Goal: Task Accomplishment & Management: Manage account settings

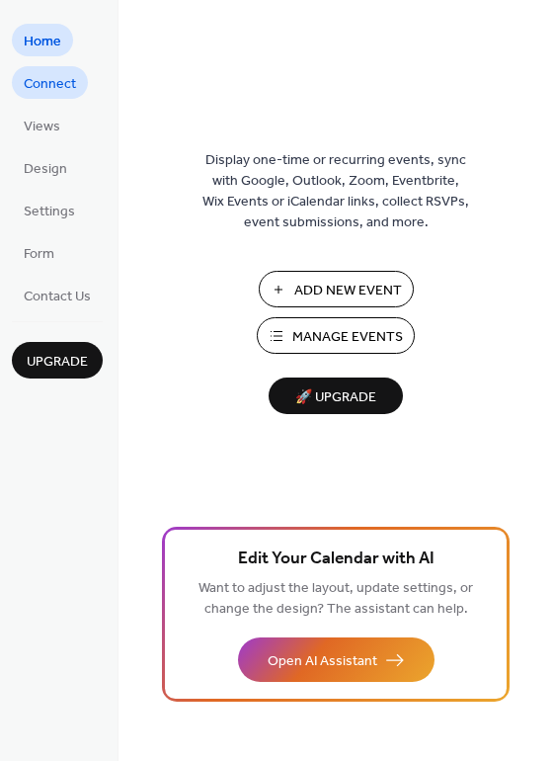
click at [73, 98] on link "Connect" at bounding box center [50, 82] width 76 height 33
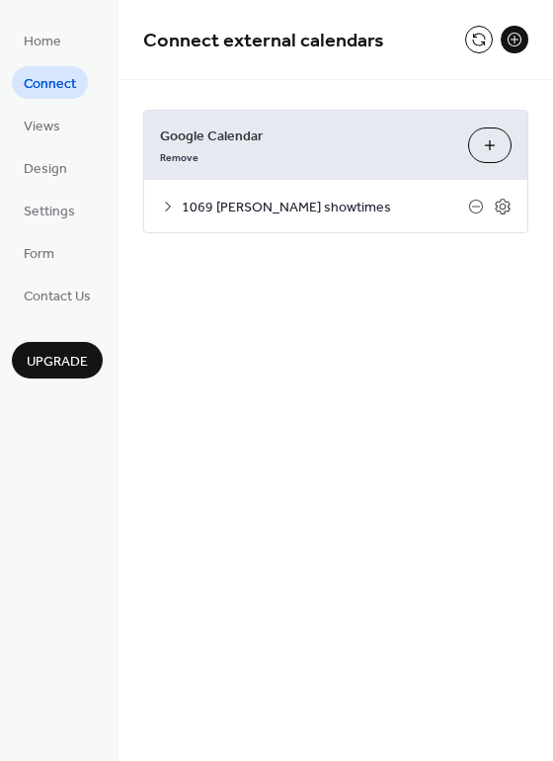
click at [279, 206] on span "1069 [PERSON_NAME] showtimes" at bounding box center [325, 208] width 287 height 21
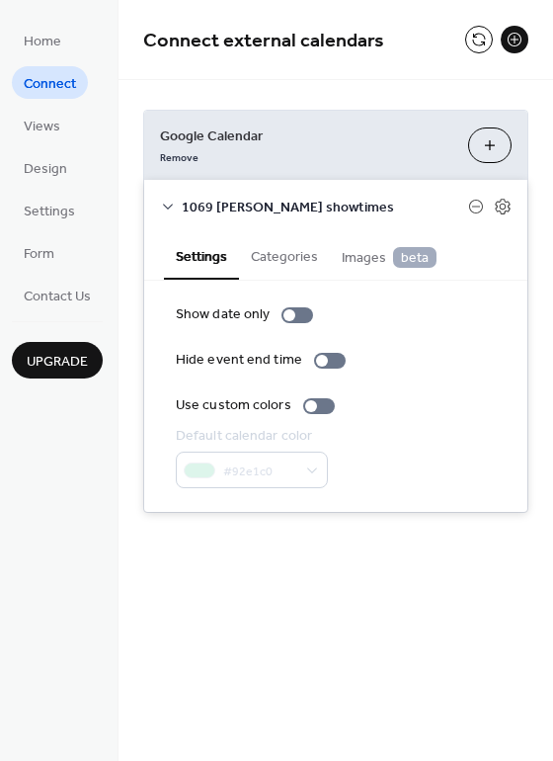
click at [500, 145] on button "Choose Calendars" at bounding box center [489, 146] width 43 height 36
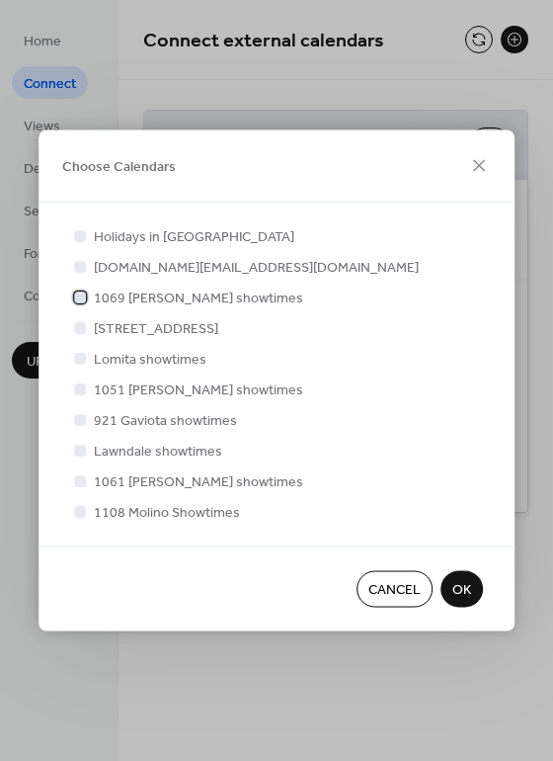
click at [83, 297] on icon at bounding box center [80, 297] width 8 height 8
click at [80, 485] on div at bounding box center [80, 480] width 12 height 12
click at [463, 595] on span "OK" at bounding box center [462, 590] width 19 height 21
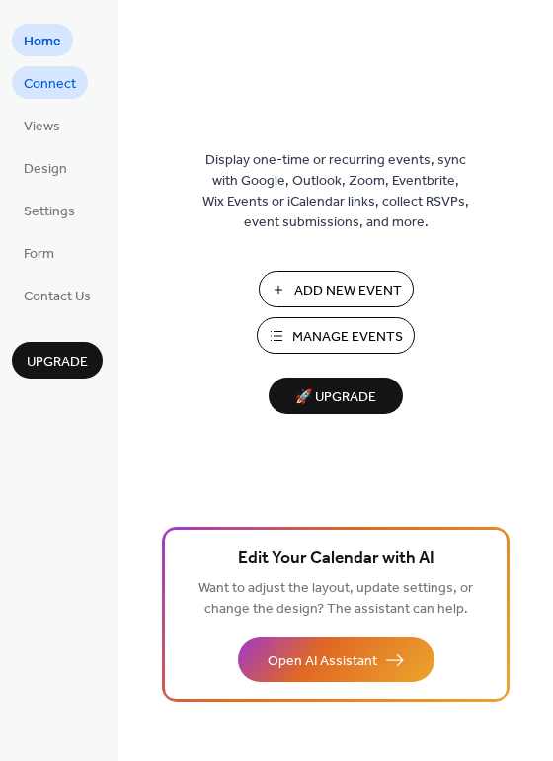
click at [38, 87] on span "Connect" at bounding box center [50, 84] width 52 height 21
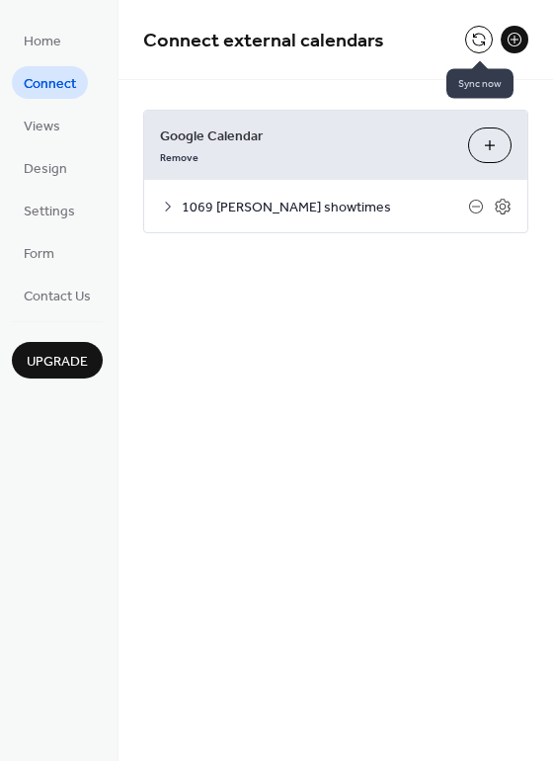
click at [478, 43] on button at bounding box center [480, 40] width 28 height 28
click at [235, 198] on span "1069 [PERSON_NAME] showtimes" at bounding box center [325, 208] width 287 height 21
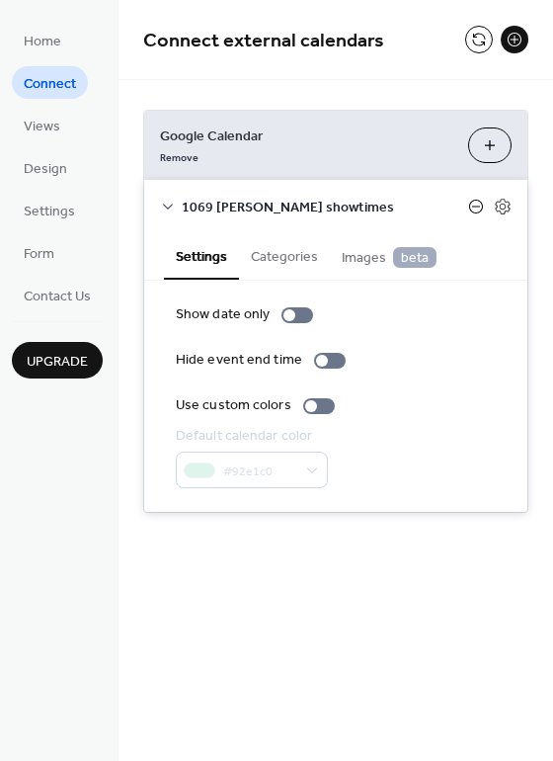
click at [479, 204] on icon at bounding box center [476, 207] width 16 height 16
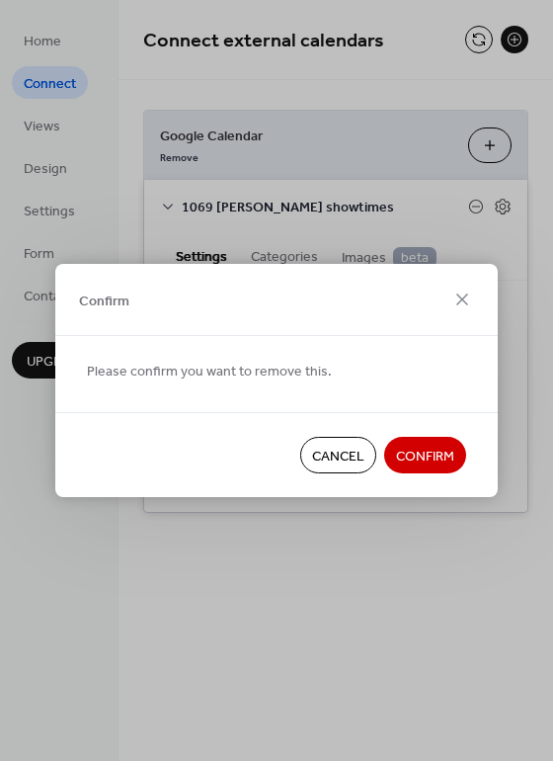
click at [417, 454] on span "Confirm" at bounding box center [425, 457] width 58 height 21
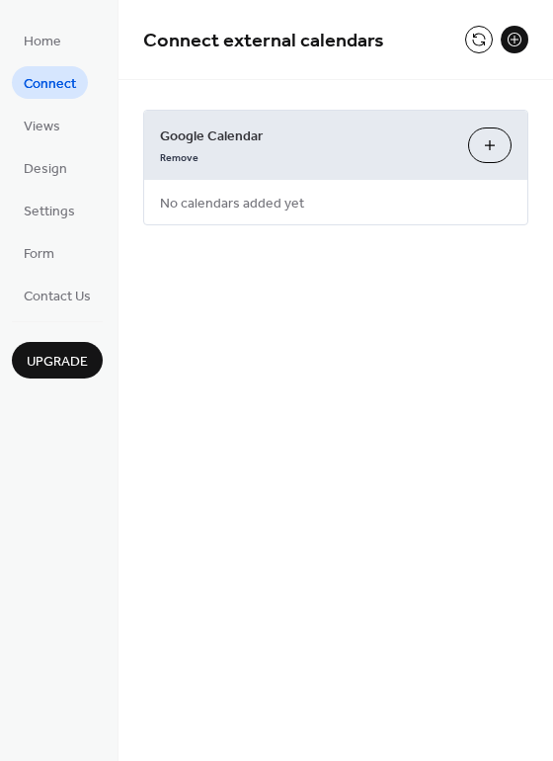
click at [489, 143] on button "Choose Calendars" at bounding box center [489, 146] width 43 height 36
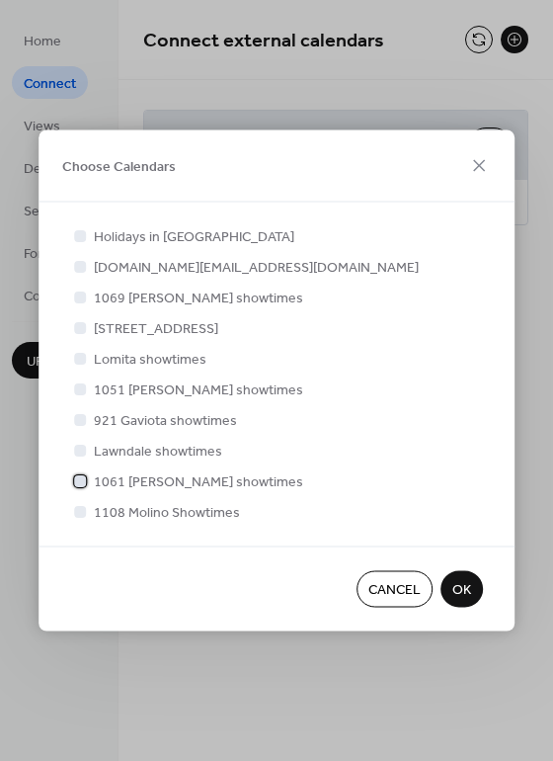
click at [80, 482] on div at bounding box center [80, 480] width 12 height 12
click at [468, 585] on span "OK" at bounding box center [462, 590] width 19 height 21
